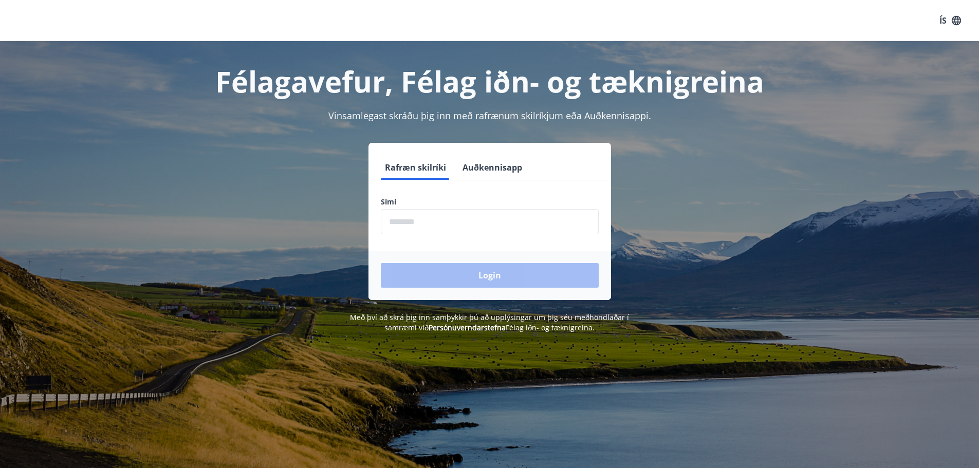
click at [427, 228] on input "phone" at bounding box center [490, 221] width 218 height 25
type input "********"
click at [381, 263] on button "Login" at bounding box center [490, 275] width 218 height 25
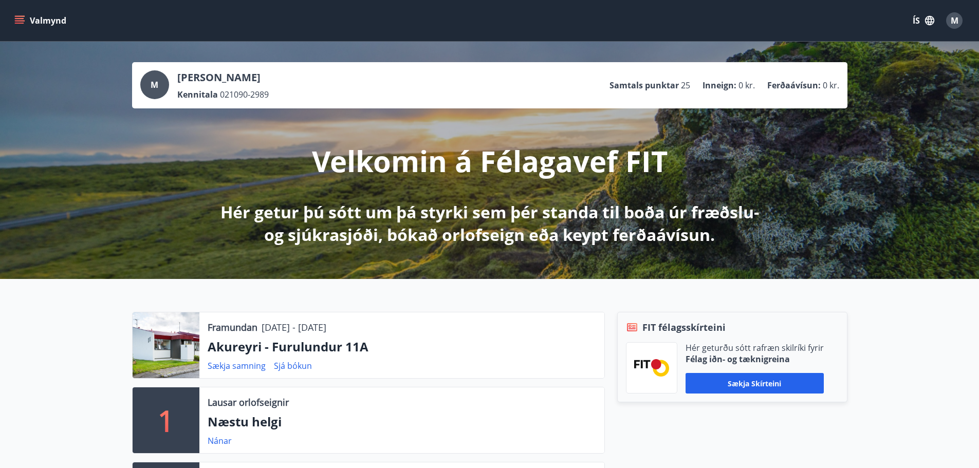
click at [53, 23] on button "Valmynd" at bounding box center [41, 20] width 58 height 19
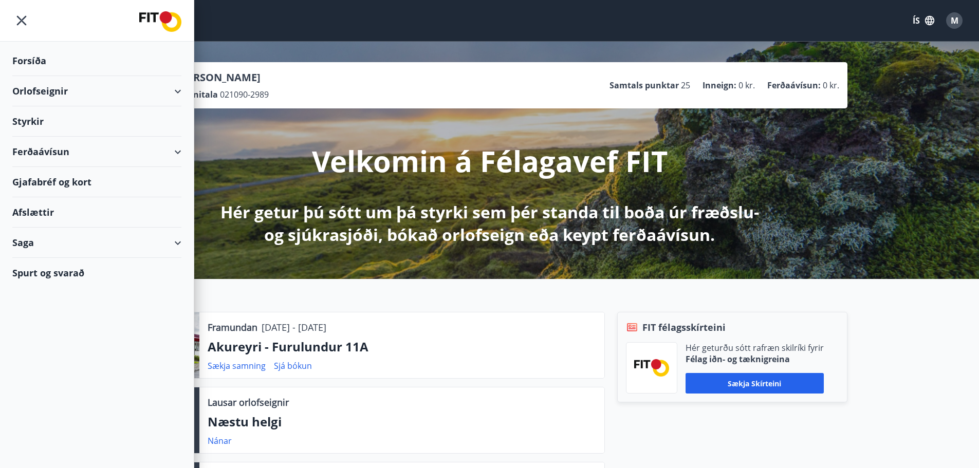
click at [172, 90] on div "Orlofseignir" at bounding box center [96, 91] width 169 height 30
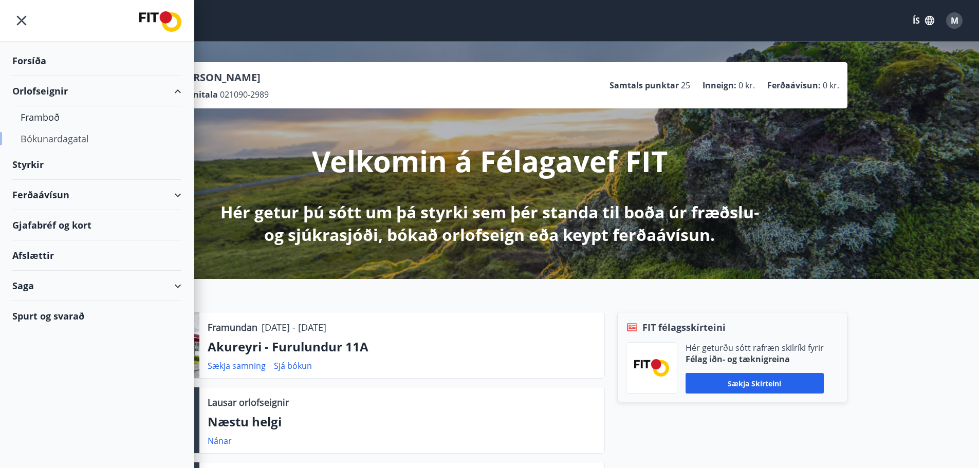
click at [51, 139] on div "Bókunardagatal" at bounding box center [97, 139] width 153 height 22
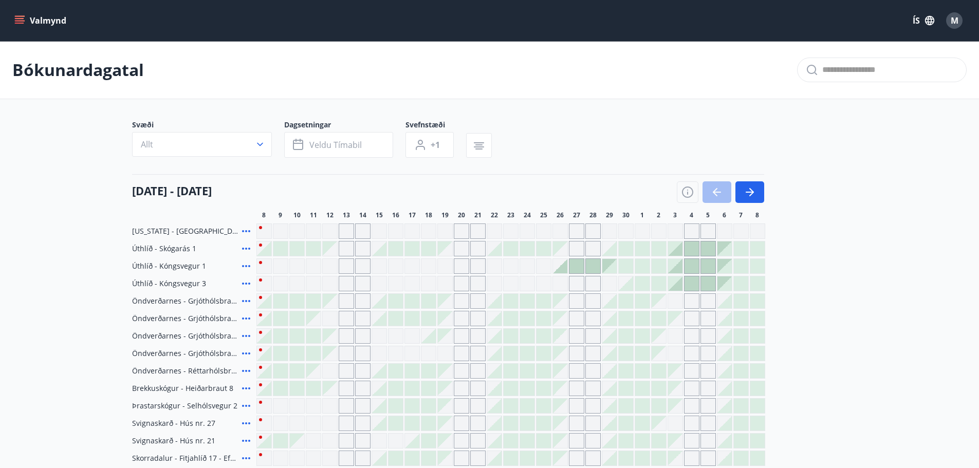
click at [755, 195] on icon "button" at bounding box center [750, 192] width 12 height 12
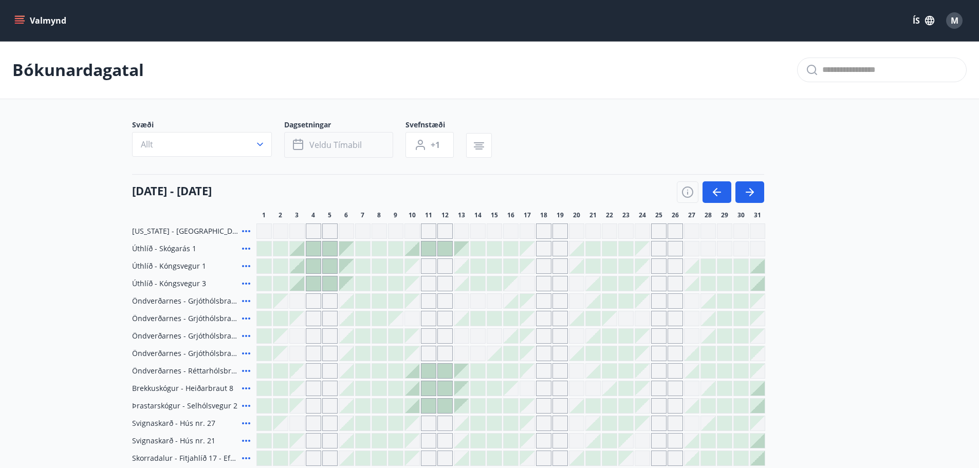
click at [341, 147] on span "Veldu tímabil" at bounding box center [335, 144] width 52 height 11
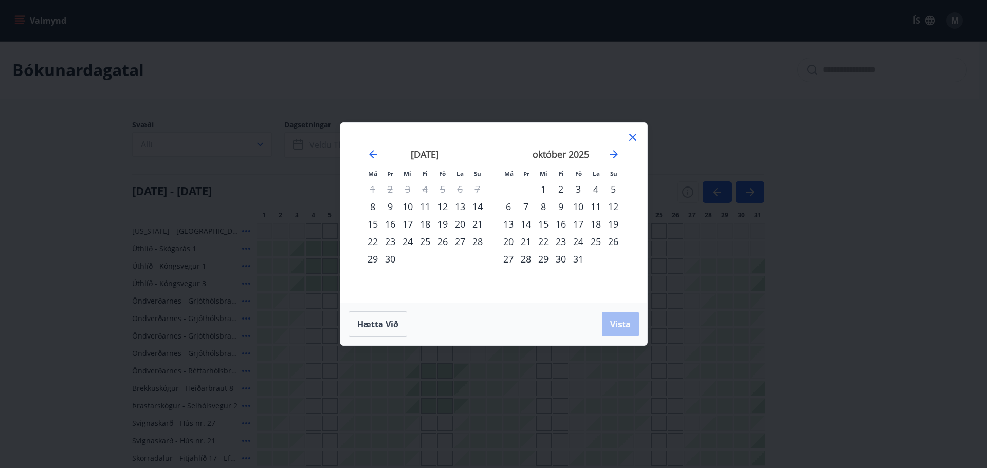
click at [578, 225] on div "17" at bounding box center [578, 223] width 17 height 17
click at [614, 224] on div "19" at bounding box center [613, 223] width 17 height 17
click at [624, 321] on span "Vista" at bounding box center [620, 324] width 21 height 11
